Goal: Information Seeking & Learning: Learn about a topic

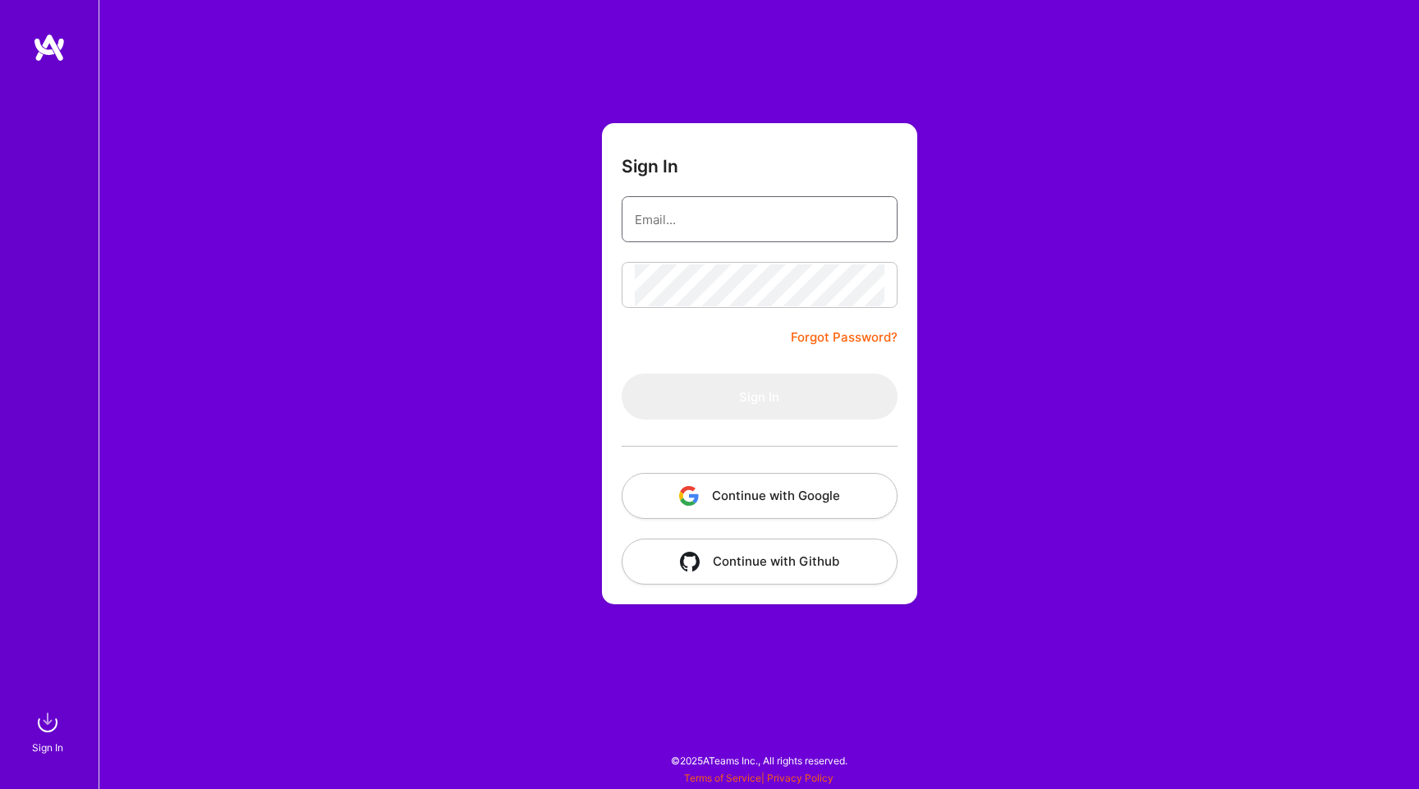
type input "[EMAIL_ADDRESS][DOMAIN_NAME]"
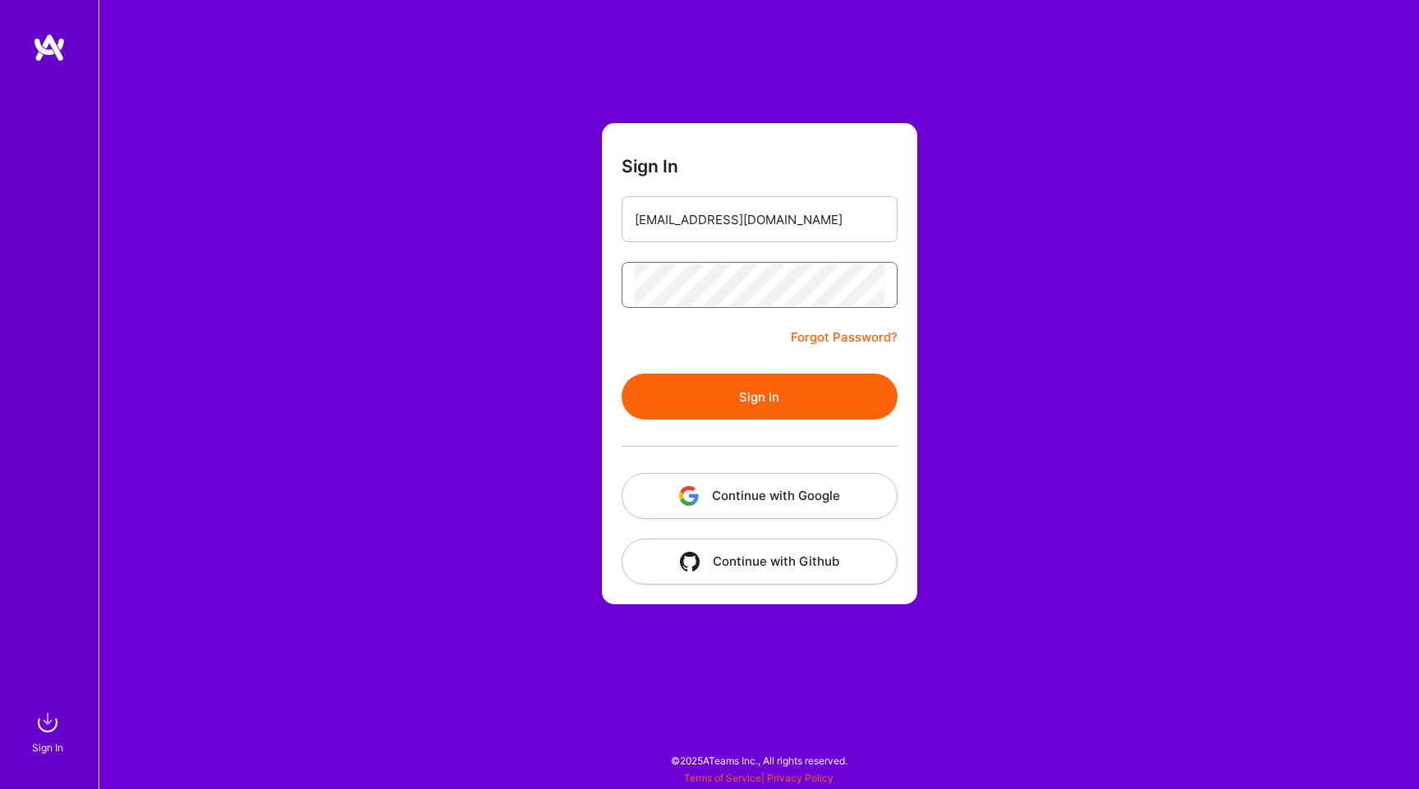
click at [759, 397] on button "Sign In" at bounding box center [760, 397] width 276 height 46
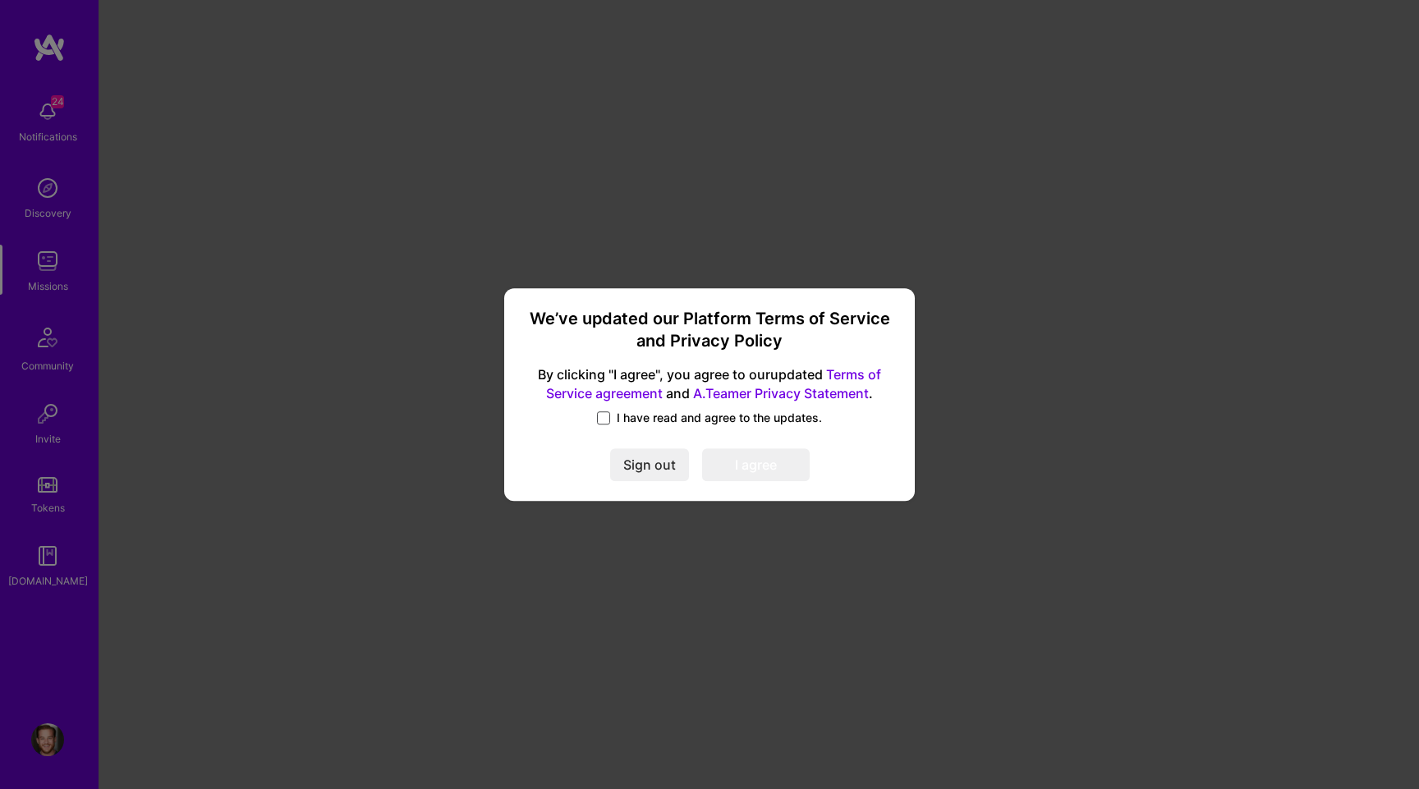
click at [607, 416] on span at bounding box center [603, 418] width 13 height 13
click at [0, 0] on input "I have read and agree to the updates." at bounding box center [0, 0] width 0 height 0
click at [747, 464] on button "I agree" at bounding box center [756, 465] width 108 height 33
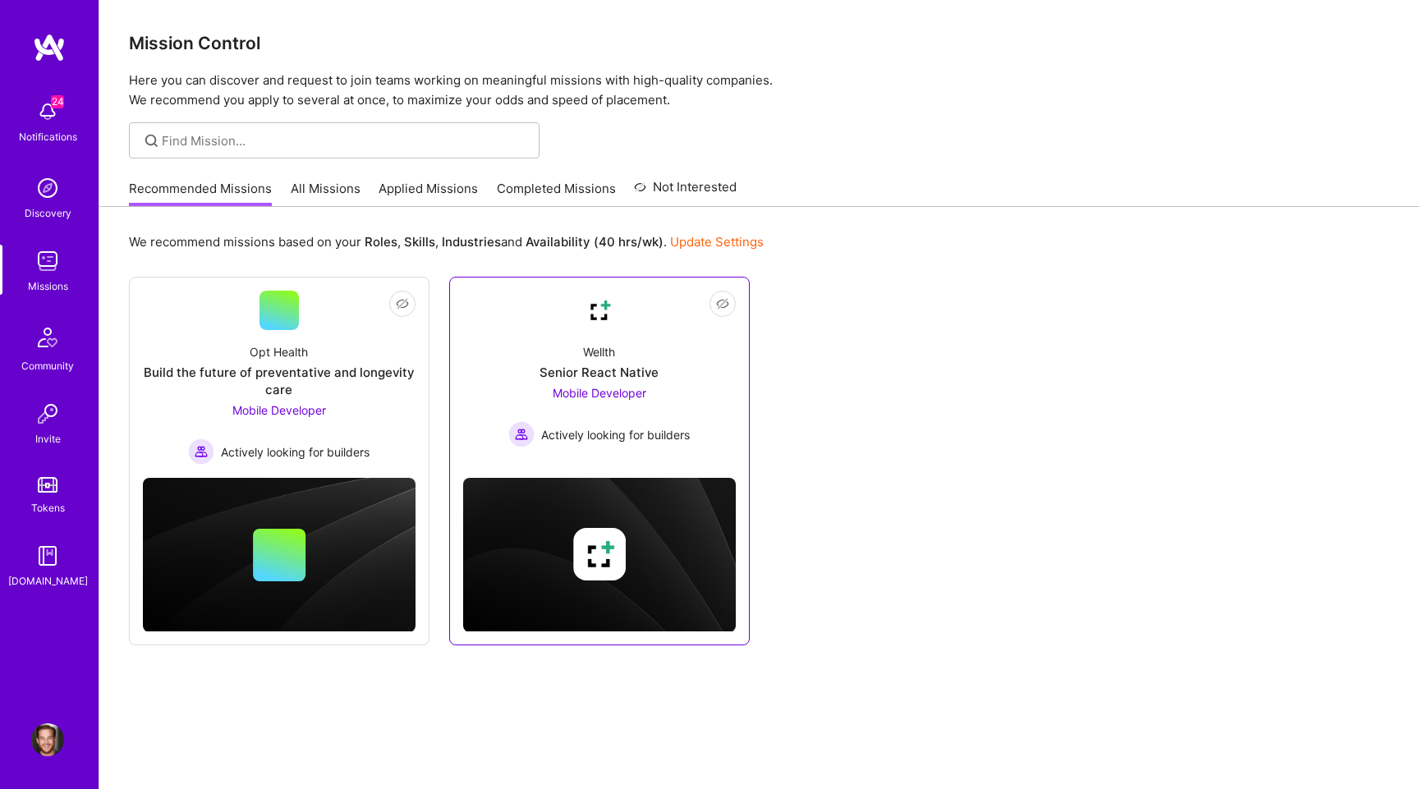
click at [655, 396] on div "Mobile Developer Actively looking for builders" at bounding box center [599, 415] width 182 height 63
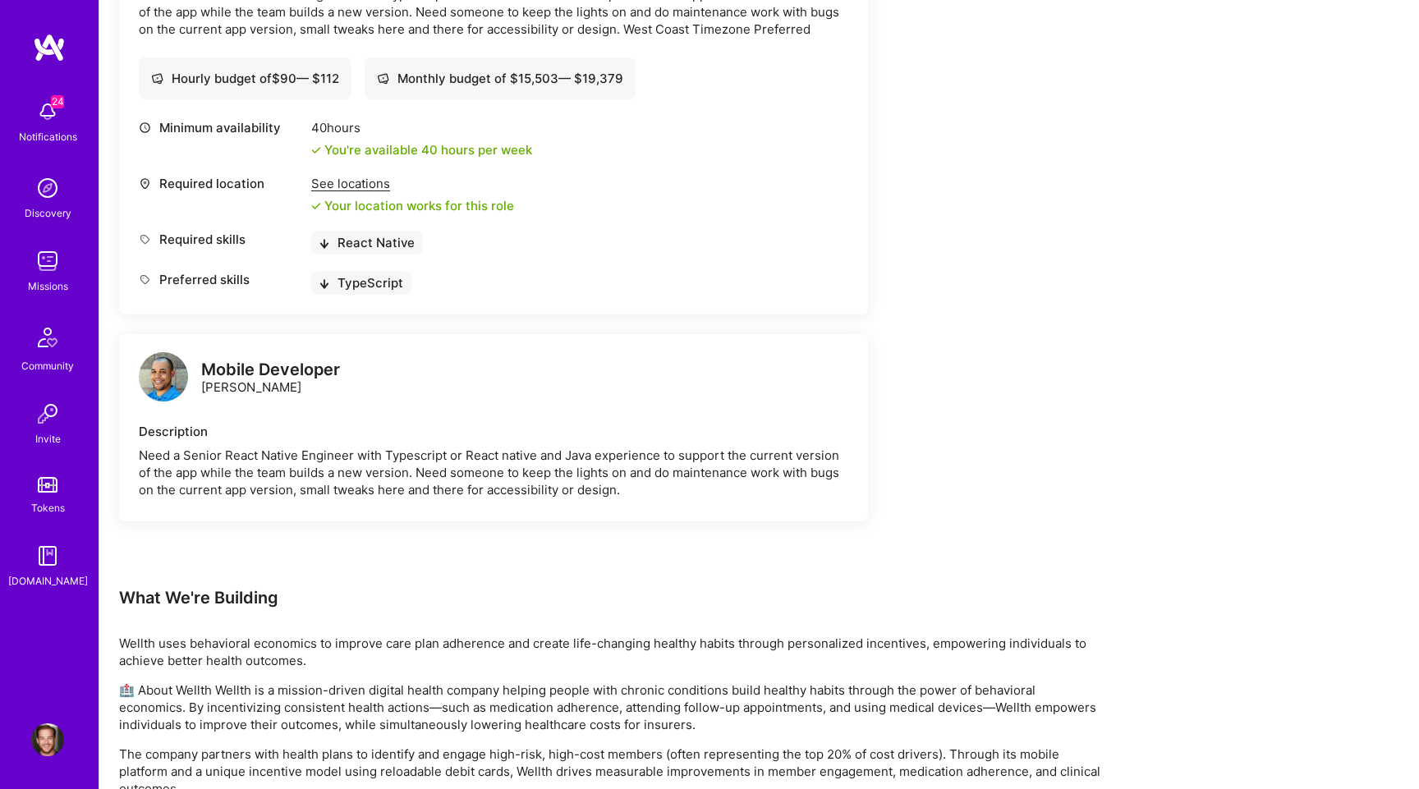
scroll to position [561, 0]
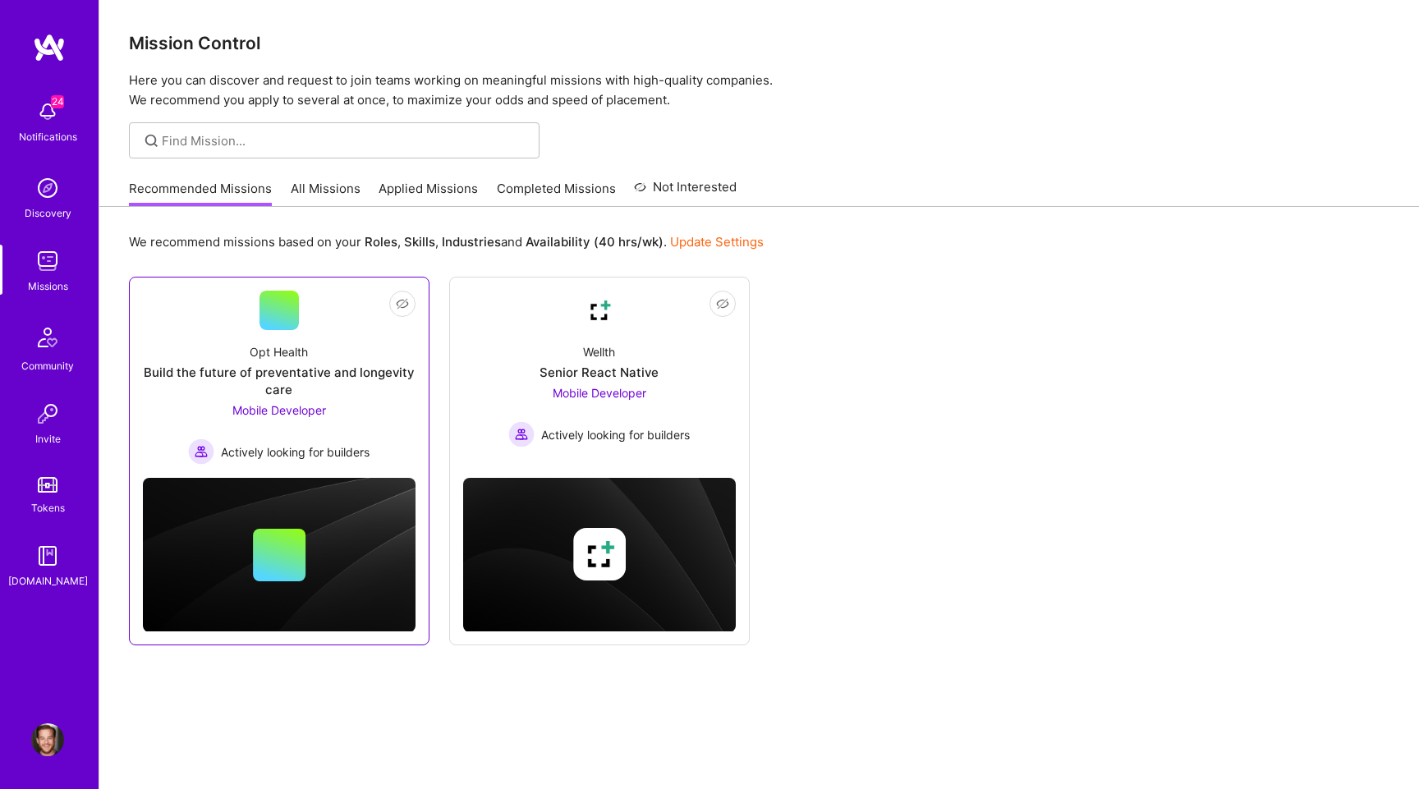
click at [398, 407] on div "Opt Health Build the future of preventative and longevity care Mobile Developer…" at bounding box center [279, 397] width 273 height 135
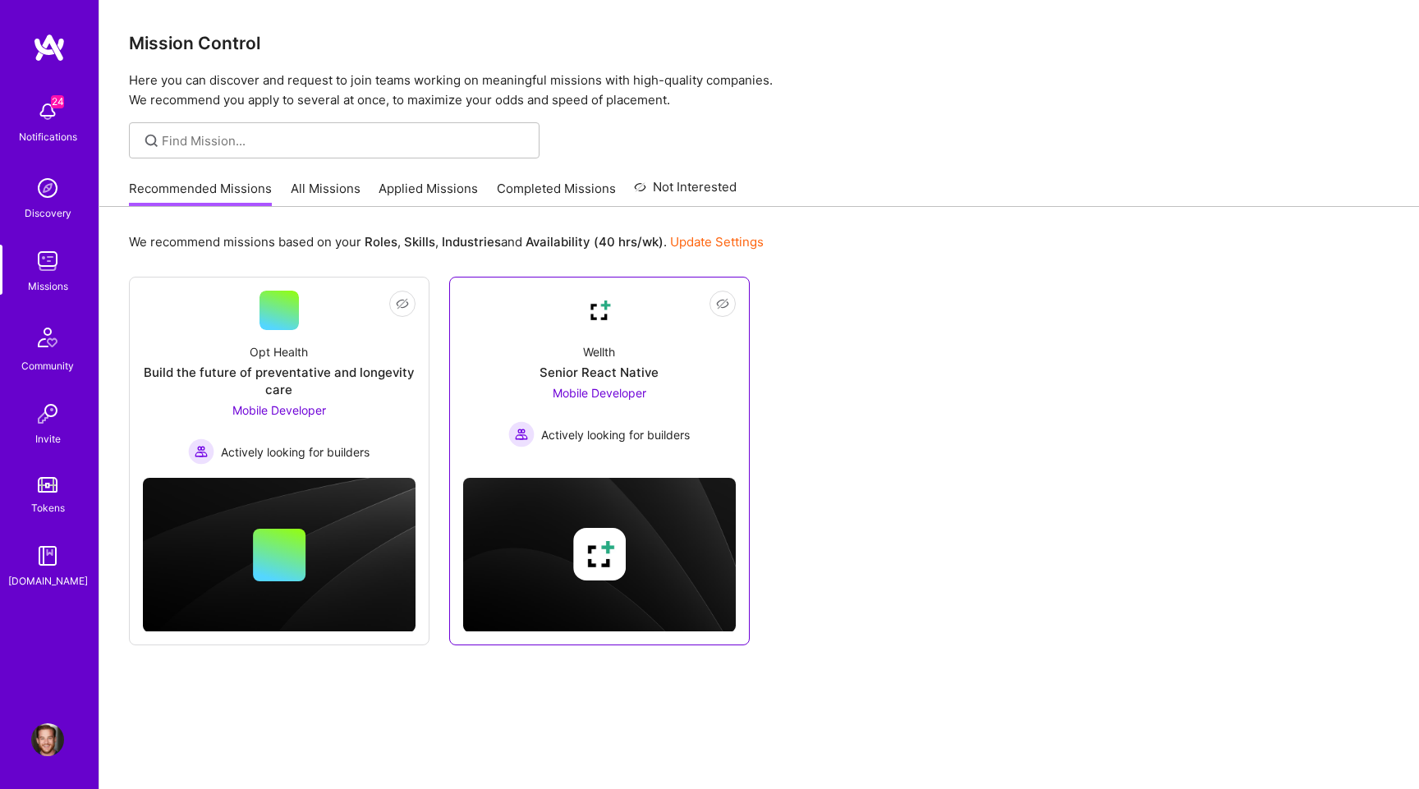
click at [593, 372] on div "Senior React Native" at bounding box center [599, 372] width 119 height 17
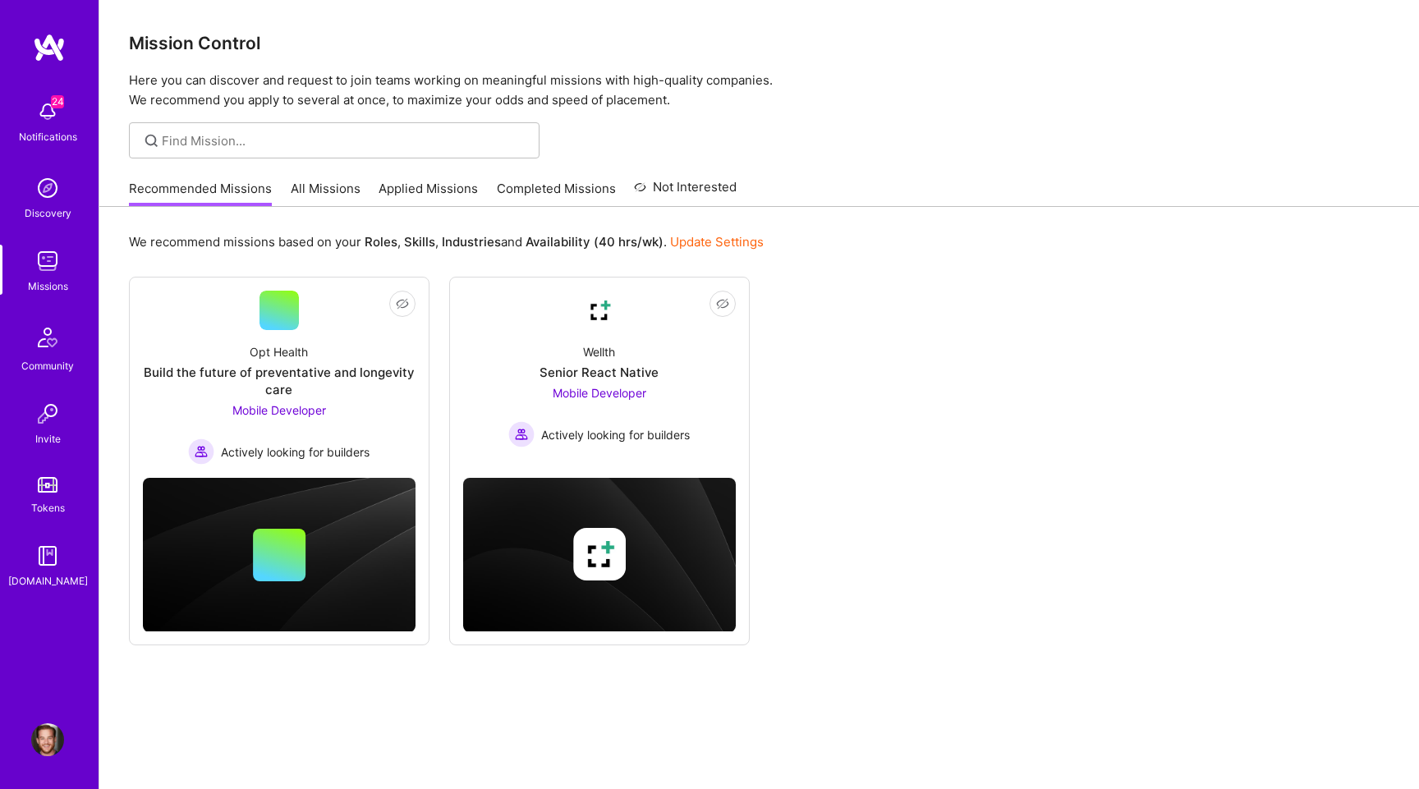
click at [297, 187] on link "All Missions" at bounding box center [326, 193] width 70 height 27
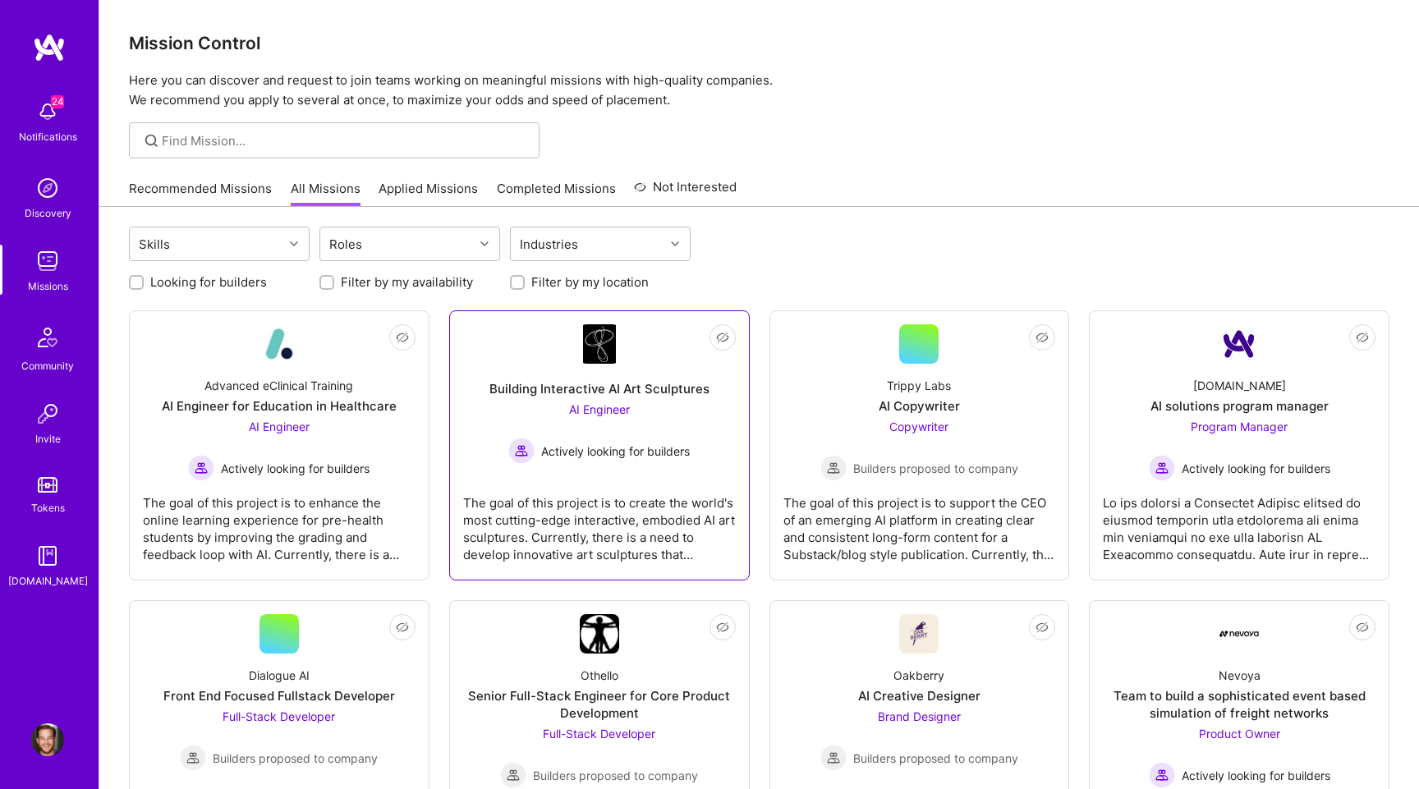
click at [615, 324] on div "Not Interested Building Interactive AI Art Sculptures AI Engineer Actively look…" at bounding box center [599, 445] width 301 height 270
click at [598, 349] on img at bounding box center [599, 343] width 33 height 39
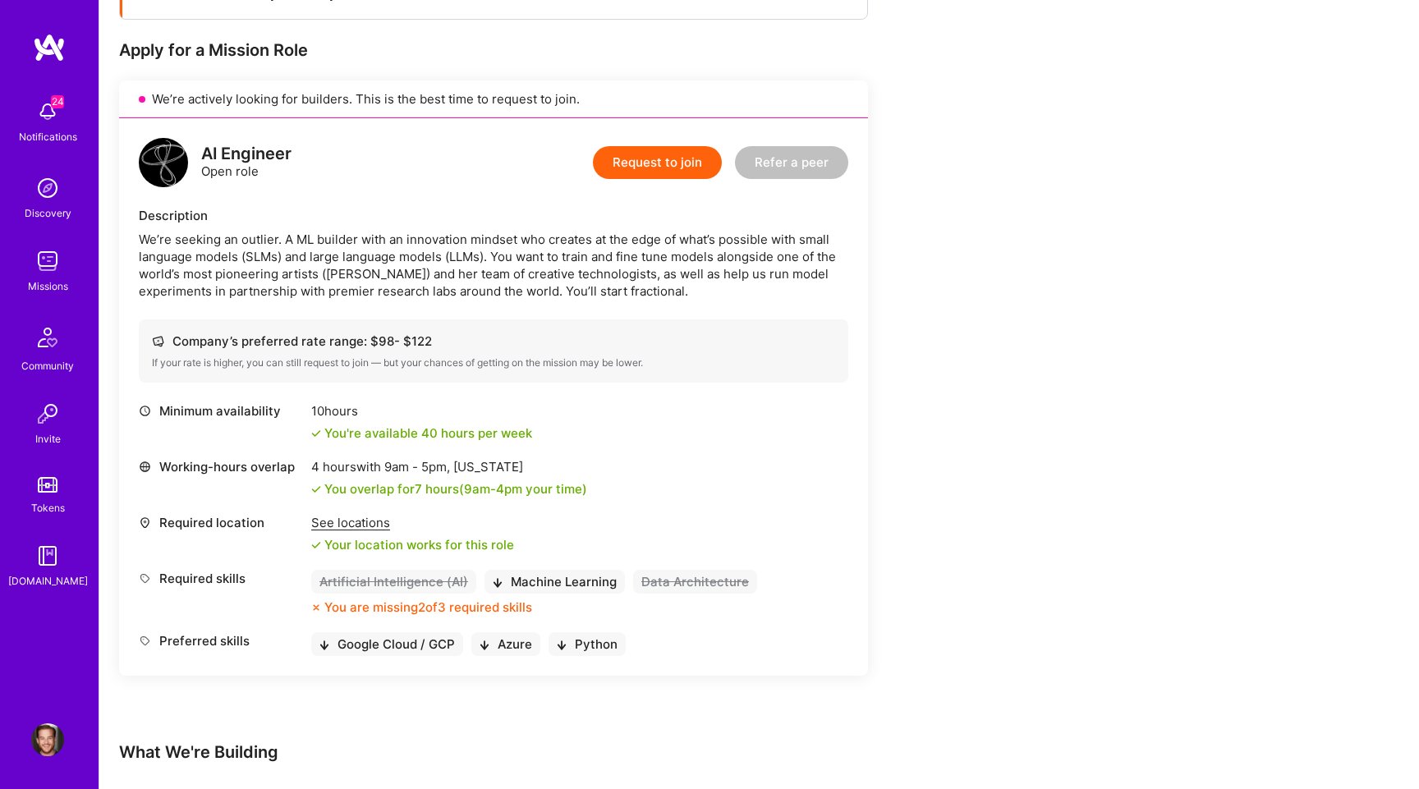
scroll to position [340, 0]
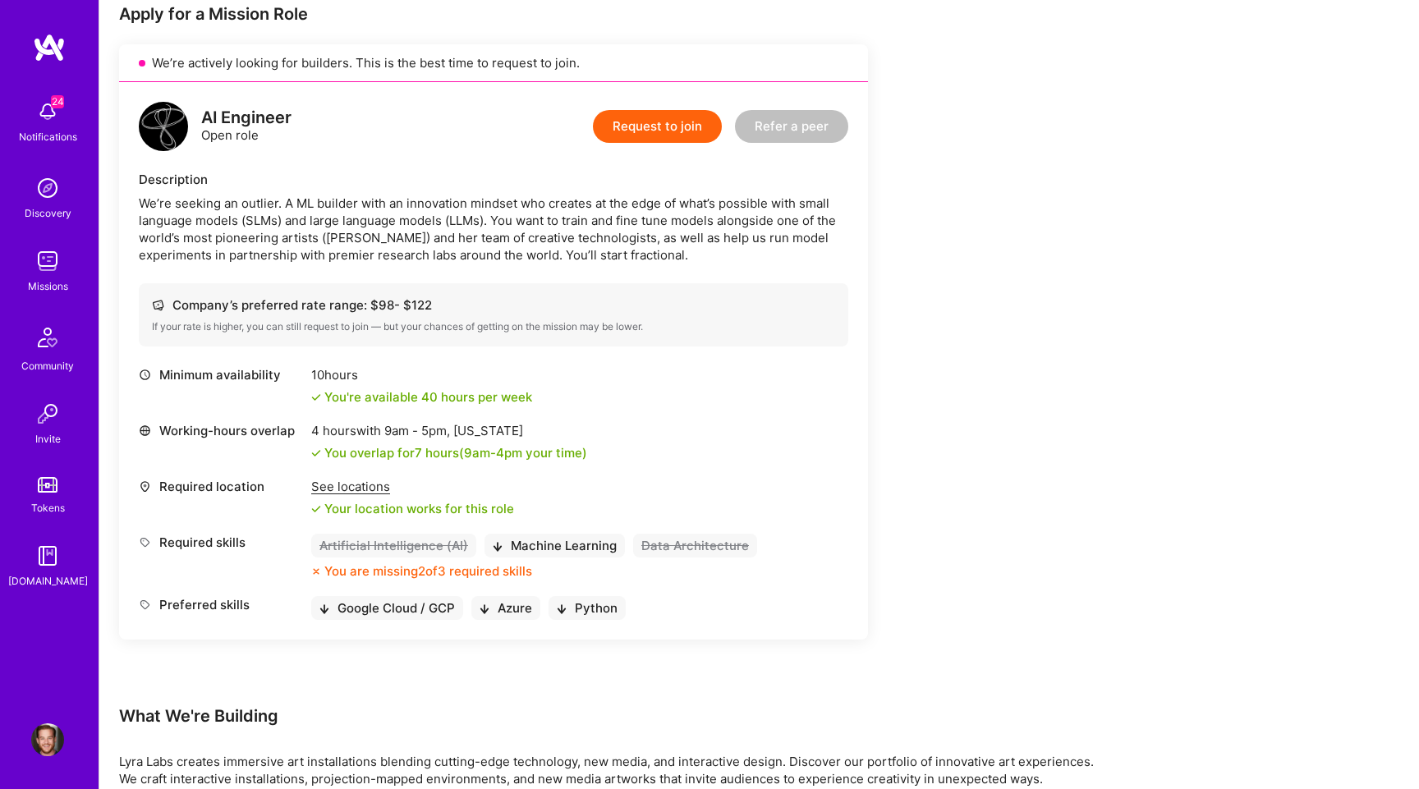
click at [588, 386] on div "Minimum availability 10 hours You're available 40 hours per week" at bounding box center [494, 385] width 710 height 39
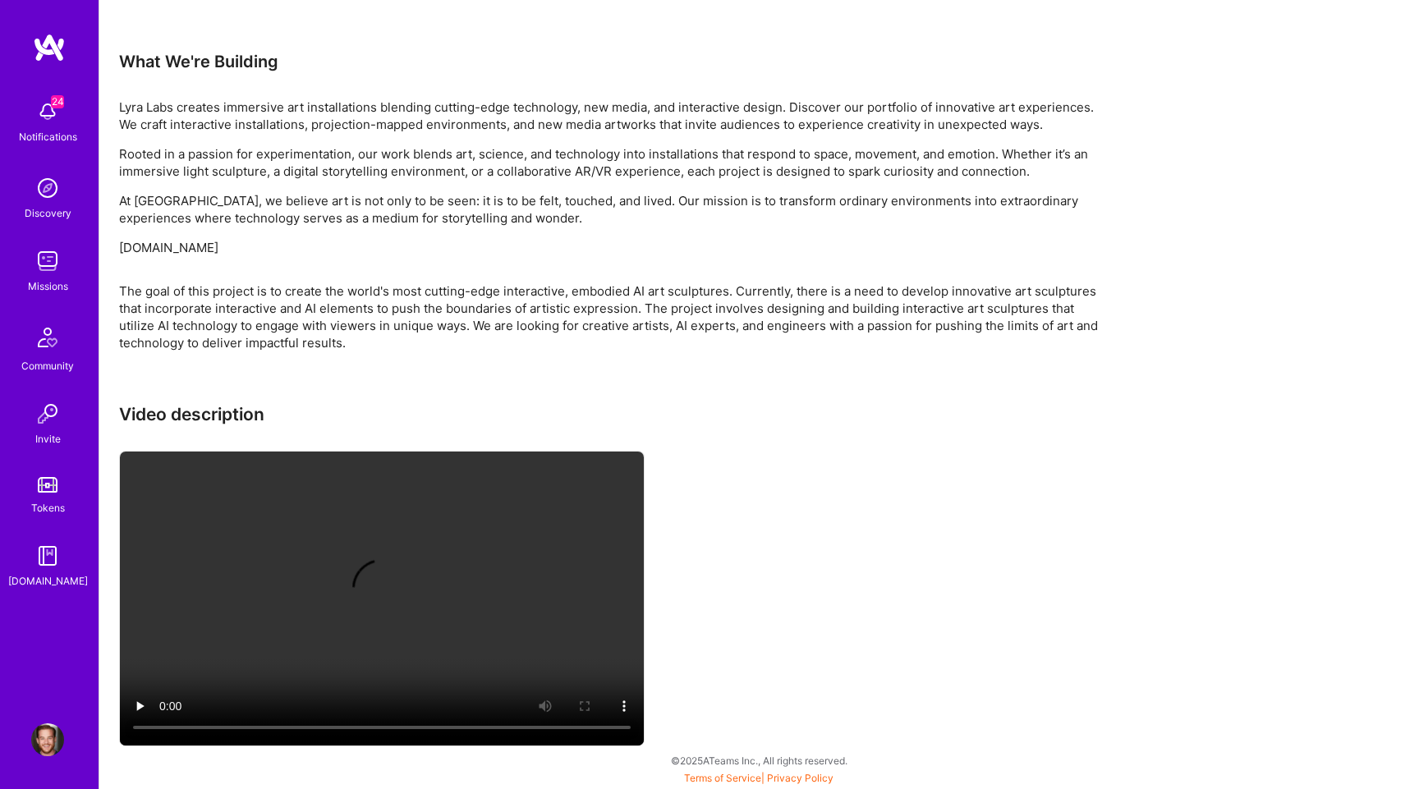
scroll to position [995, 0]
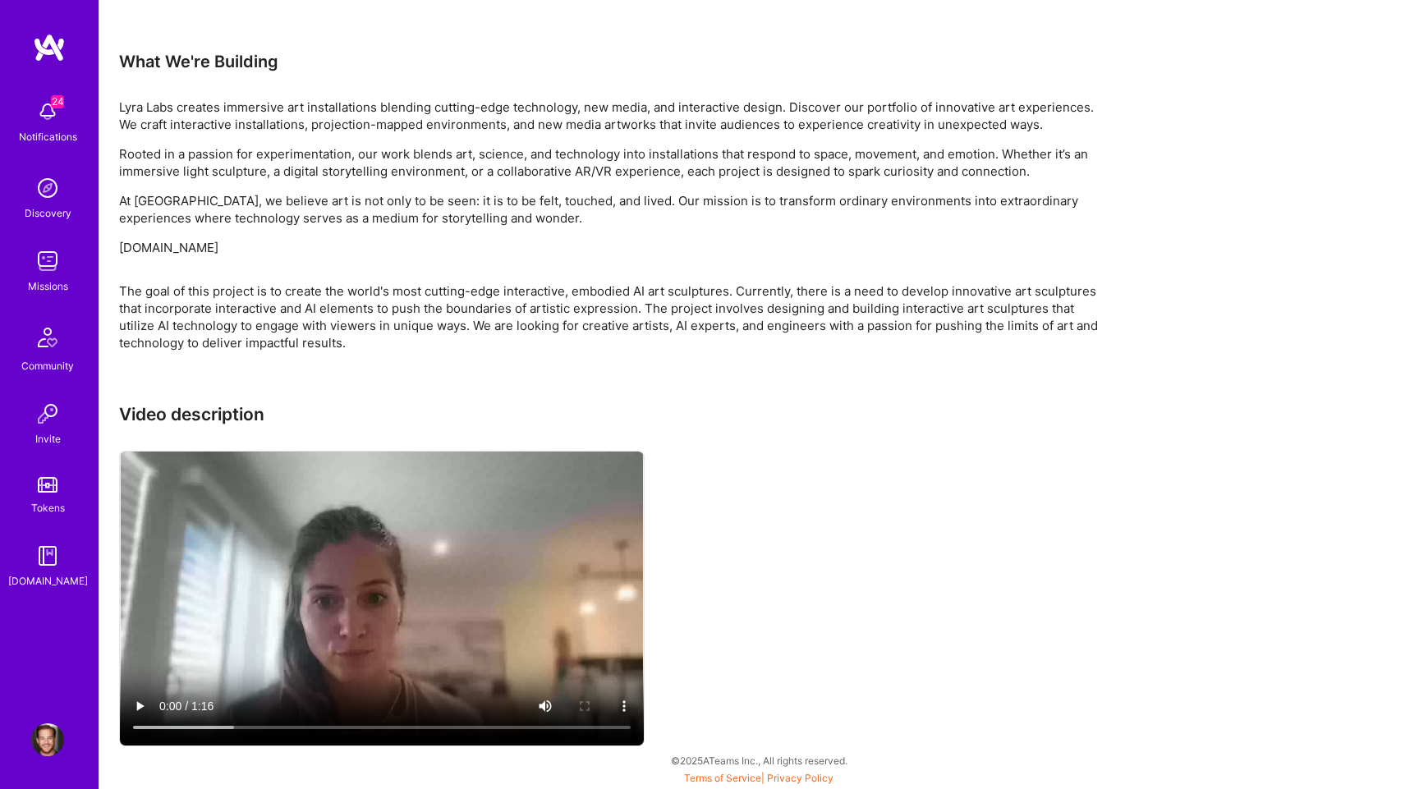
click at [370, 664] on video at bounding box center [382, 599] width 524 height 294
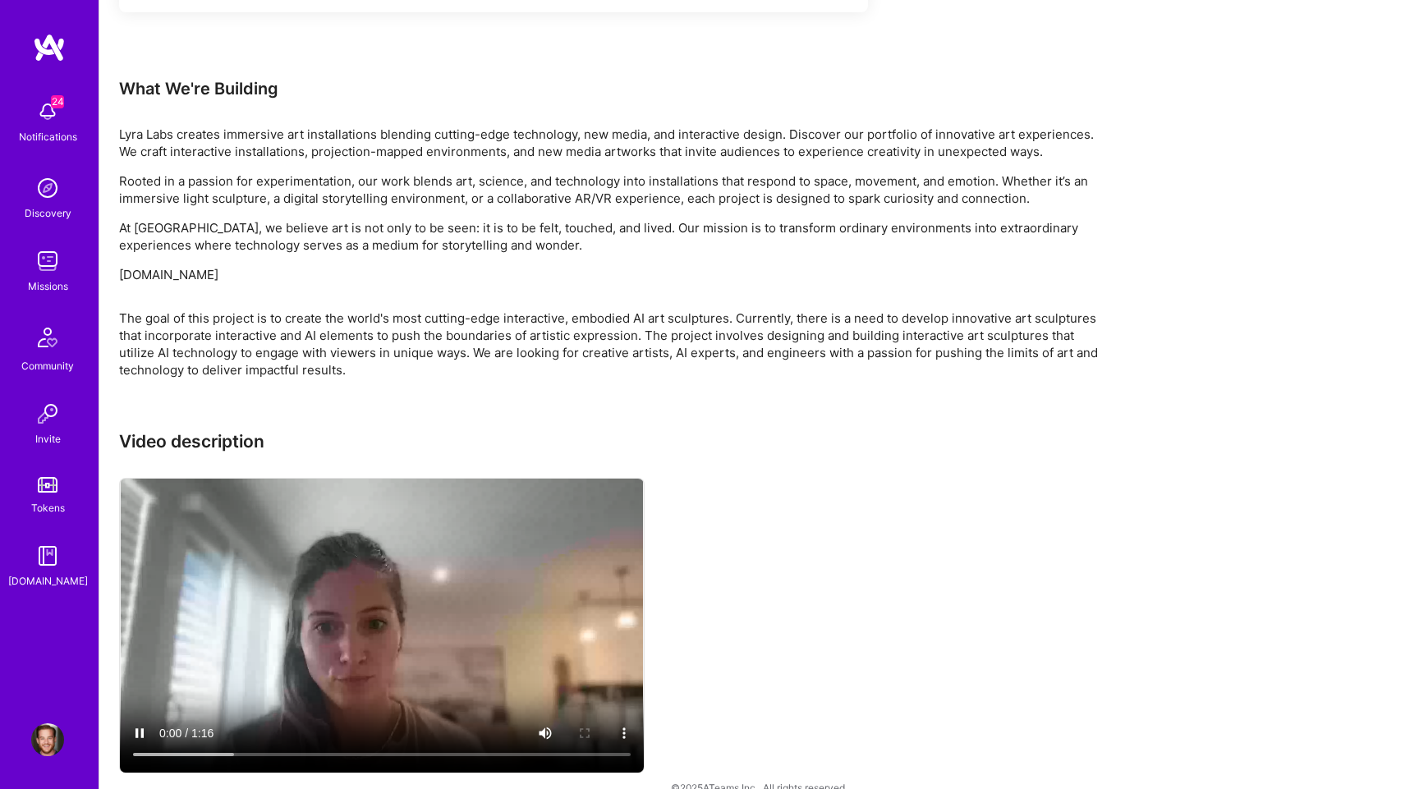
scroll to position [977, 0]
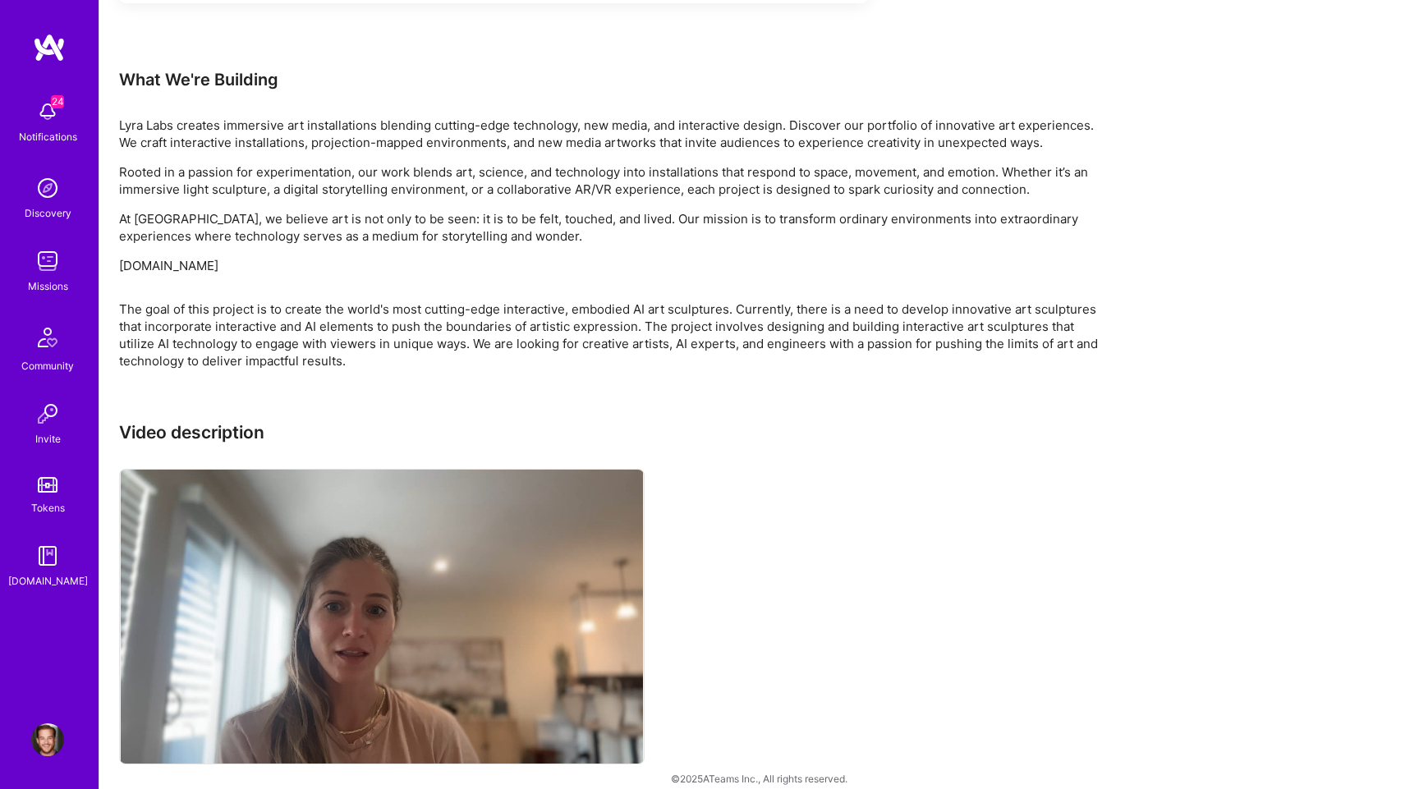
click at [804, 534] on div "Video description" at bounding box center [612, 595] width 986 height 346
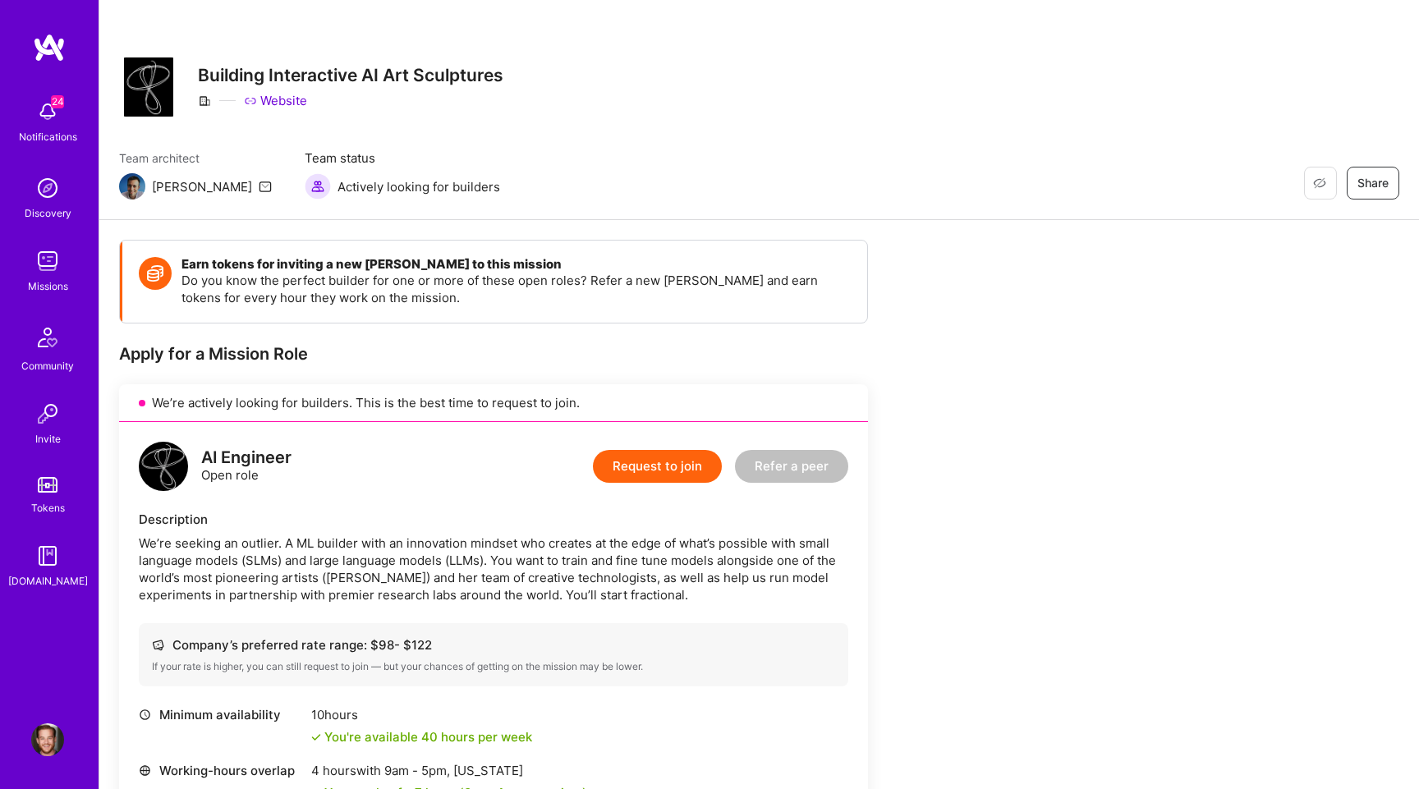
scroll to position [0, 0]
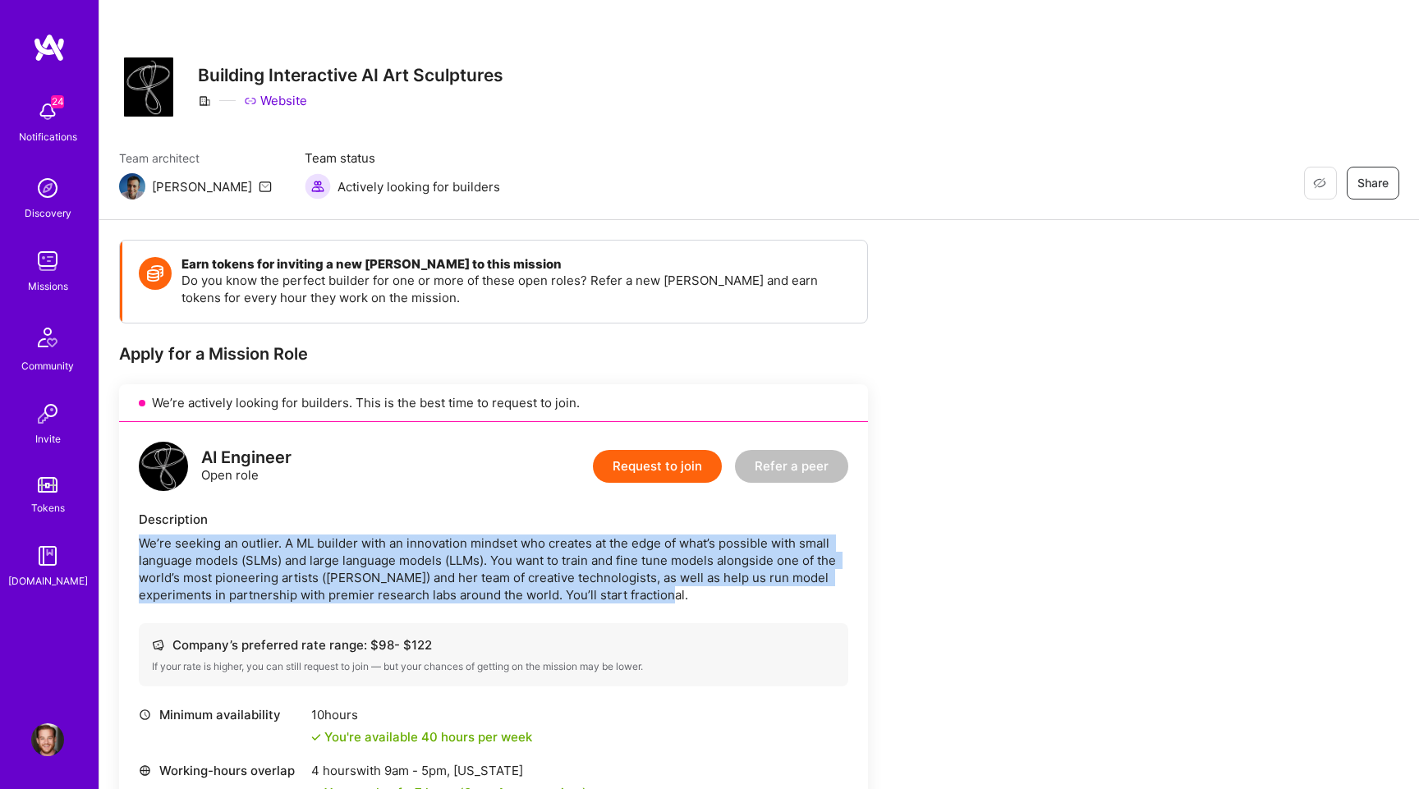
drag, startPoint x: 737, startPoint y: 595, endPoint x: 754, endPoint y: 531, distance: 66.3
click at [754, 531] on div "Description We’re seeking an outlier. A ML builder with an innovation mindset w…" at bounding box center [494, 557] width 710 height 93
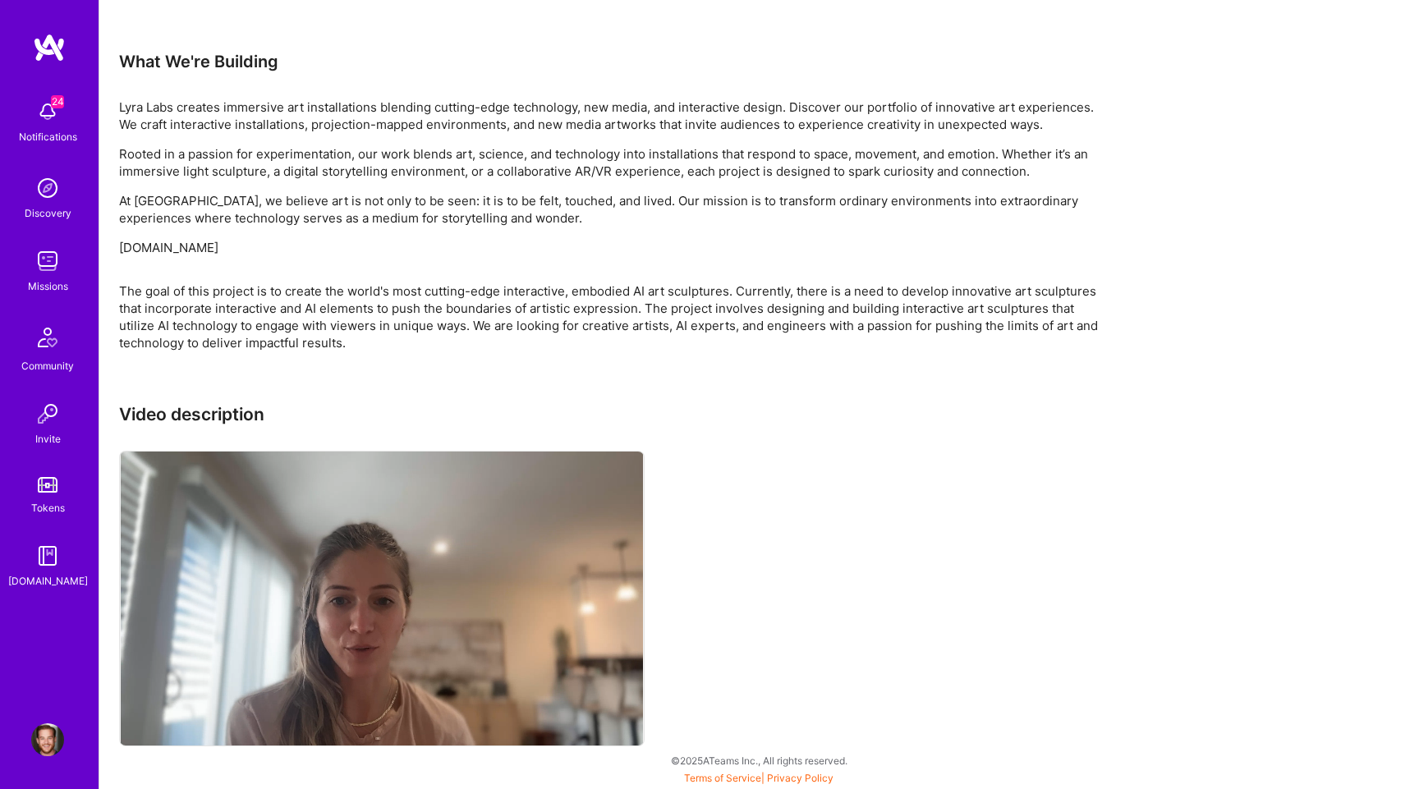
scroll to position [995, 0]
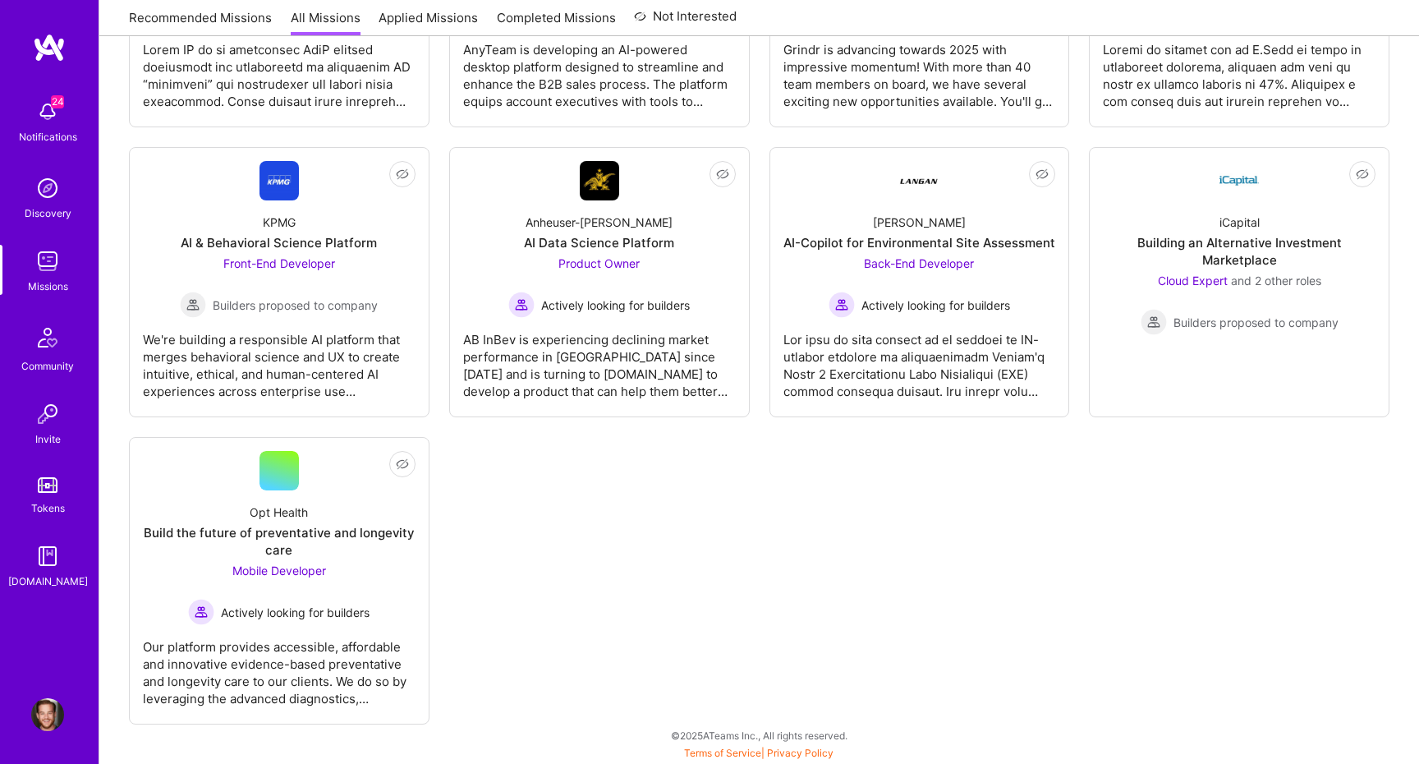
scroll to position [136, 0]
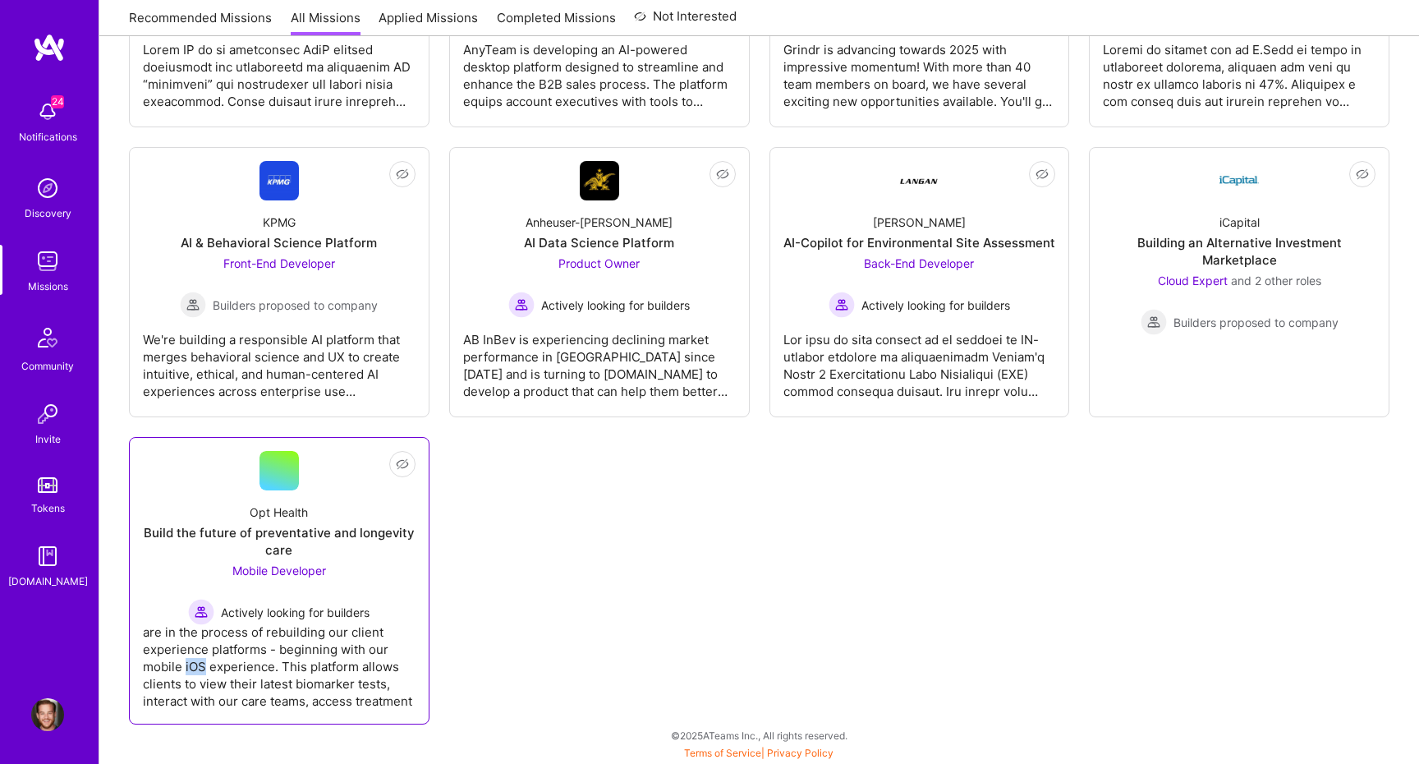
click at [288, 498] on div "Opt Health Build the future of preventative and longevity care Mobile Developer…" at bounding box center [279, 557] width 273 height 135
